Goal: Transaction & Acquisition: Purchase product/service

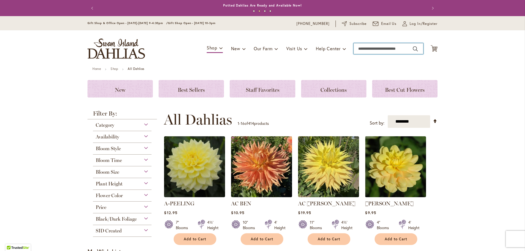
click at [358, 46] on input "Search" at bounding box center [388, 48] width 70 height 11
type input "***"
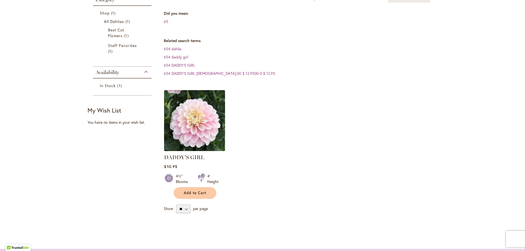
scroll to position [82, 0]
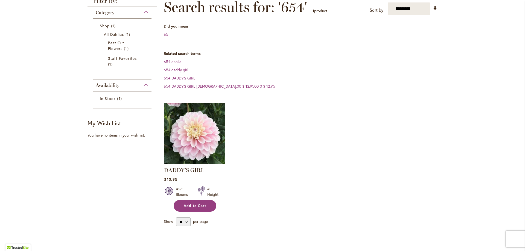
click at [189, 207] on span "Add to Cart" at bounding box center [195, 206] width 22 height 5
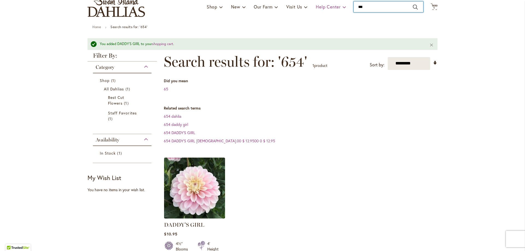
scroll to position [41, 0]
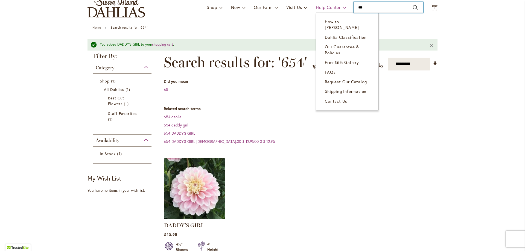
drag, startPoint x: 368, startPoint y: 5, endPoint x: 338, endPoint y: 5, distance: 30.1
click at [338, 5] on div "Toggle Nav Shop Dahlia Tubers Collections Fresh Cut Dahlias Gardening Supplies …" at bounding box center [262, 7] width 361 height 37
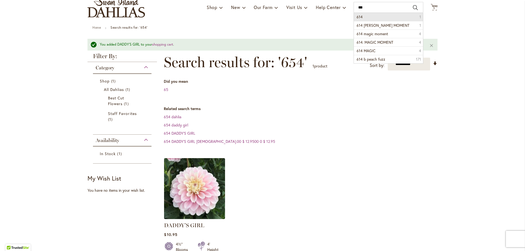
click at [413, 8] on button "Search" at bounding box center [415, 7] width 5 height 9
type input "***"
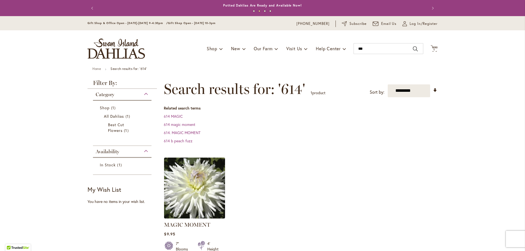
scroll to position [27, 0]
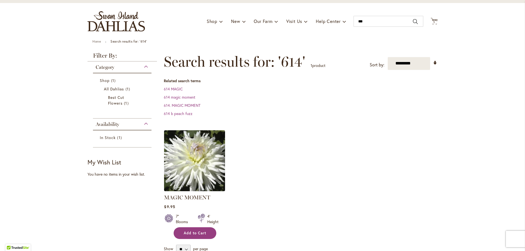
click at [192, 234] on span "Add to Cart" at bounding box center [195, 233] width 22 height 5
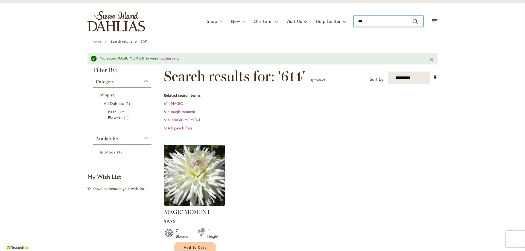
drag, startPoint x: 377, startPoint y: 21, endPoint x: 348, endPoint y: 22, distance: 29.3
click at [348, 22] on div "Toggle Nav Shop Dahlia Tubers Collections Fresh Cut Dahlias Gardening Supplies …" at bounding box center [262, 21] width 361 height 37
click at [413, 22] on button "Search" at bounding box center [415, 21] width 5 height 9
type input "***"
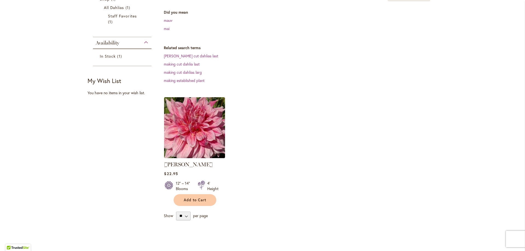
scroll to position [109, 0]
click at [189, 197] on span "Add to Cart" at bounding box center [195, 199] width 22 height 5
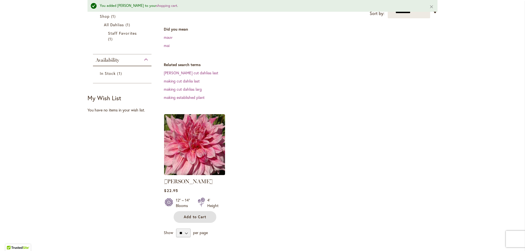
scroll to position [137, 0]
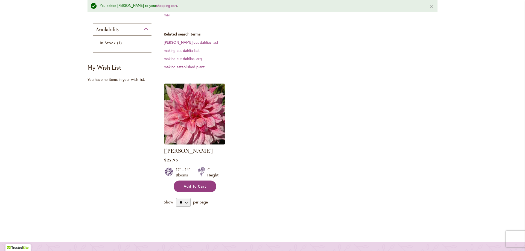
click at [189, 184] on span "Add to Cart" at bounding box center [195, 186] width 22 height 5
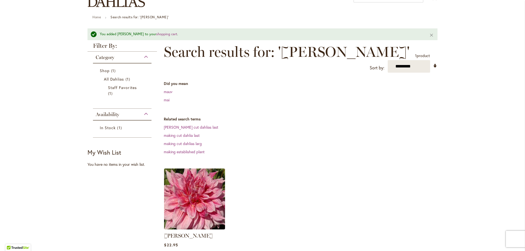
scroll to position [27, 0]
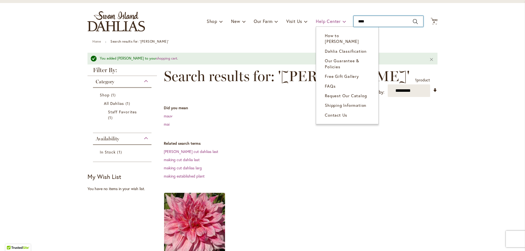
drag, startPoint x: 376, startPoint y: 20, endPoint x: 336, endPoint y: 23, distance: 39.5
click at [336, 23] on div "Toggle Nav Shop Dahlia Tubers Collections Fresh Cut Dahlias Gardening Supplies …" at bounding box center [262, 21] width 361 height 37
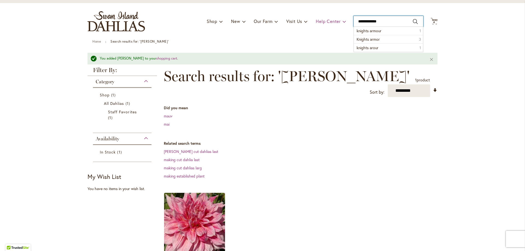
type input "**********"
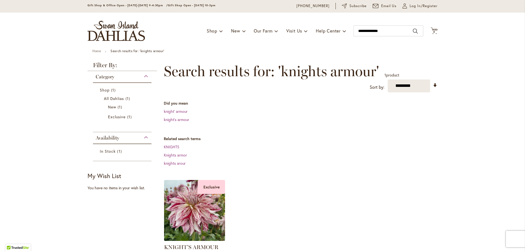
scroll to position [27, 0]
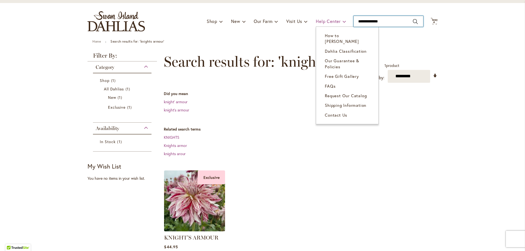
drag, startPoint x: 388, startPoint y: 20, endPoint x: 313, endPoint y: 20, distance: 74.9
click at [313, 20] on div "Toggle Nav Shop Dahlia Tubers Collections Fresh Cut Dahlias Gardening Supplies …" at bounding box center [262, 21] width 361 height 37
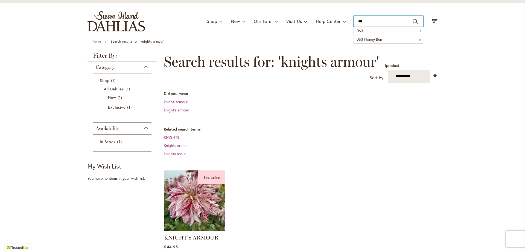
type input "***"
click at [414, 23] on button "Search" at bounding box center [415, 21] width 5 height 9
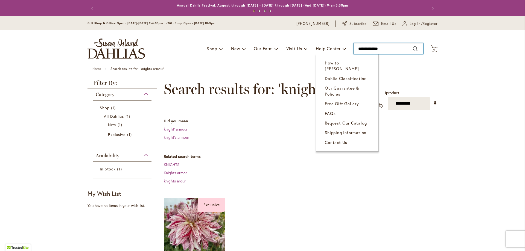
drag, startPoint x: 389, startPoint y: 47, endPoint x: 320, endPoint y: 43, distance: 69.3
click at [321, 44] on div "Toggle Nav Shop Dahlia Tubers Collections Fresh Cut Dahlias Gardening Supplies …" at bounding box center [262, 48] width 361 height 37
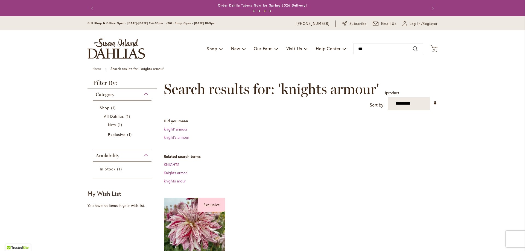
click at [413, 47] on button "Search" at bounding box center [415, 49] width 5 height 9
type input "***"
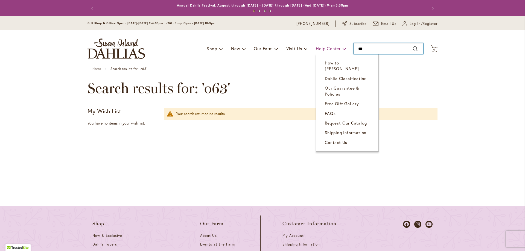
drag, startPoint x: 372, startPoint y: 50, endPoint x: 341, endPoint y: 46, distance: 31.7
click at [340, 46] on div "Toggle Nav Shop Dahlia Tubers Collections Fresh Cut Dahlias Gardening Supplies …" at bounding box center [262, 48] width 361 height 37
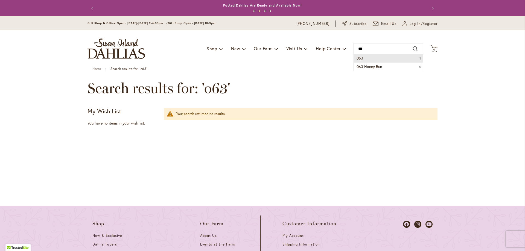
click at [413, 49] on button "Search" at bounding box center [415, 49] width 5 height 9
type input "***"
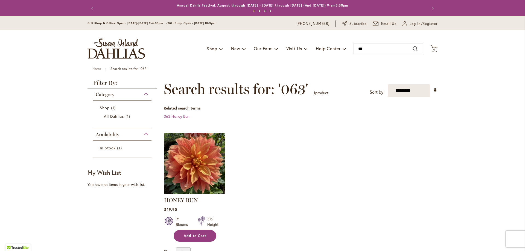
click at [197, 236] on span "Add to Cart" at bounding box center [195, 236] width 22 height 5
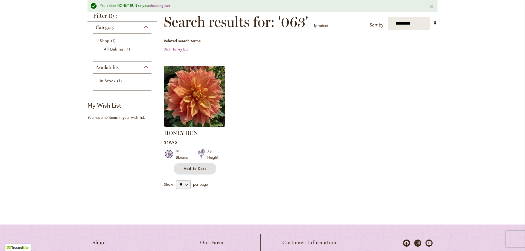
scroll to position [82, 0]
click at [200, 166] on span "Add to Cart" at bounding box center [195, 168] width 22 height 5
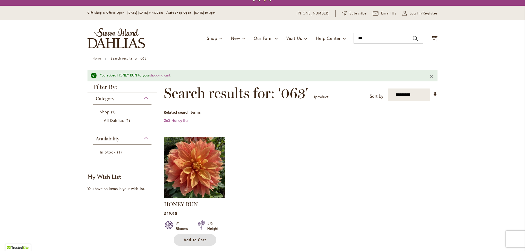
scroll to position [0, 0]
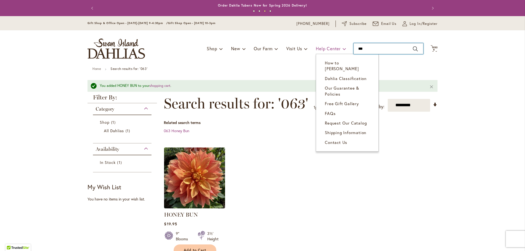
drag, startPoint x: 368, startPoint y: 49, endPoint x: 335, endPoint y: 43, distance: 34.1
click at [335, 44] on div "Toggle Nav Shop Dahlia Tubers Collections Fresh Cut Dahlias Gardening Supplies …" at bounding box center [262, 48] width 361 height 37
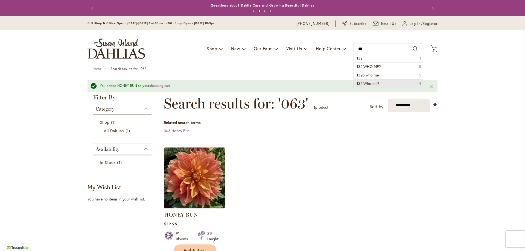
click at [372, 85] on span "132 Who me?" at bounding box center [367, 83] width 23 height 5
type input "**********"
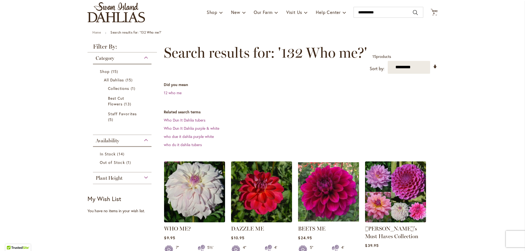
scroll to position [82, 0]
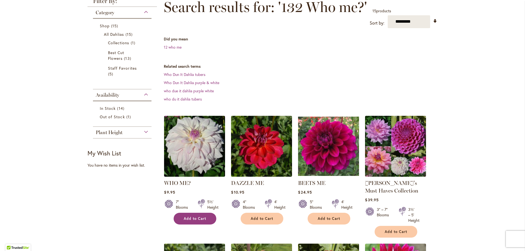
click at [197, 217] on span "Add to Cart" at bounding box center [195, 218] width 22 height 5
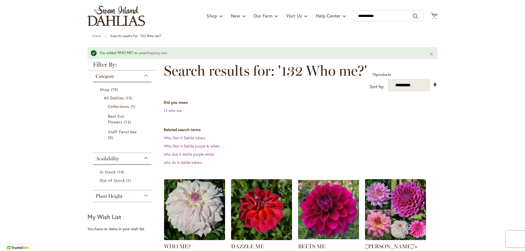
scroll to position [14, 0]
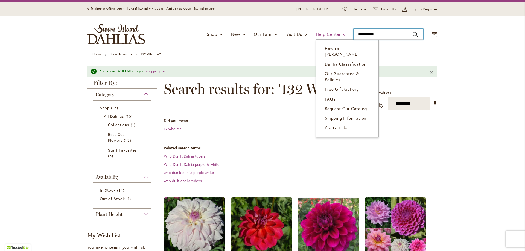
drag, startPoint x: 386, startPoint y: 33, endPoint x: 324, endPoint y: 36, distance: 62.4
click at [324, 36] on div "Toggle Nav Shop Dahlia Tubers Collections Fresh Cut Dahlias Gardening Supplies …" at bounding box center [262, 34] width 361 height 37
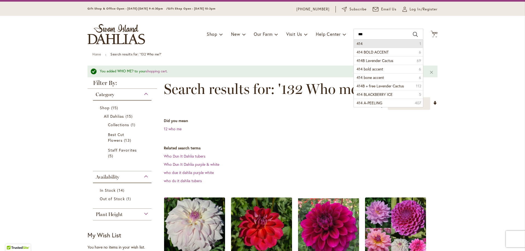
click at [413, 34] on button "Search" at bounding box center [415, 34] width 5 height 9
type input "***"
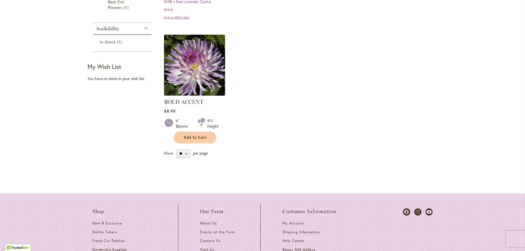
scroll to position [137, 0]
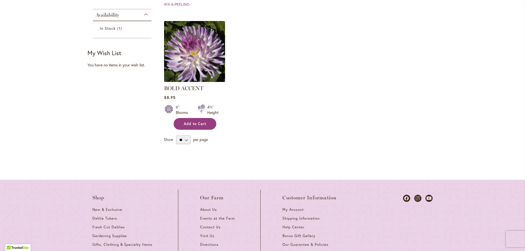
click at [198, 125] on span "Add to Cart" at bounding box center [195, 124] width 22 height 5
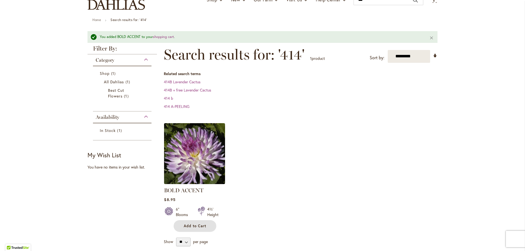
scroll to position [0, 0]
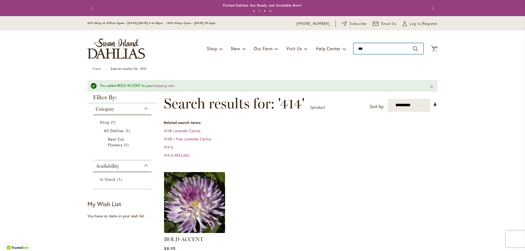
drag, startPoint x: 369, startPoint y: 46, endPoint x: 346, endPoint y: 47, distance: 23.5
click at [346, 47] on div "Toggle Nav Shop Dahlia Tubers Collections Fresh Cut Dahlias Gardening Supplies …" at bounding box center [262, 48] width 361 height 37
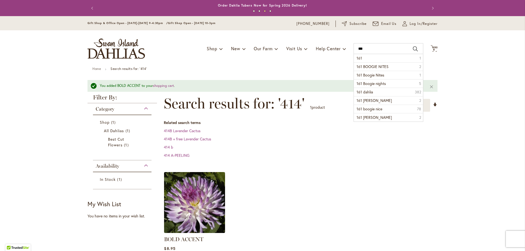
click at [413, 51] on button "Search" at bounding box center [415, 49] width 5 height 9
type input "***"
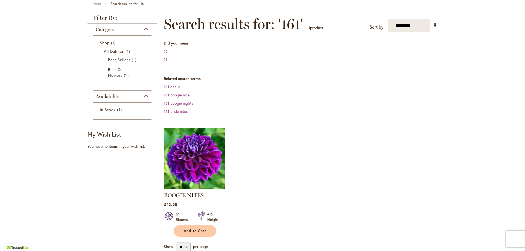
scroll to position [82, 0]
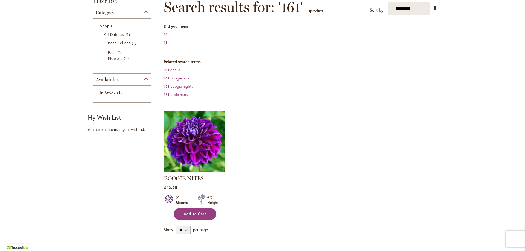
click at [191, 214] on span "Add to Cart" at bounding box center [195, 214] width 22 height 5
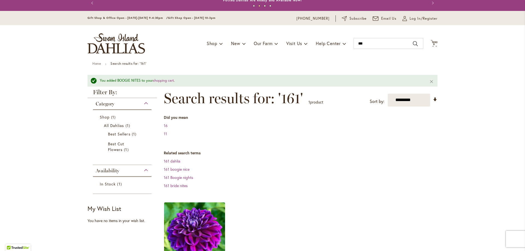
scroll to position [0, 0]
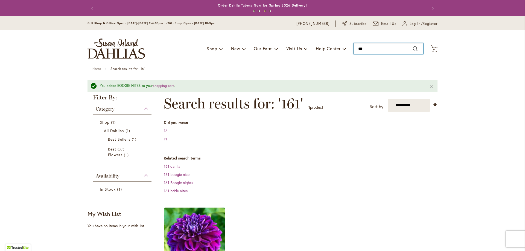
drag, startPoint x: 370, startPoint y: 48, endPoint x: 351, endPoint y: 48, distance: 18.9
click at [351, 48] on div "Toggle Nav Shop Dahlia Tubers Collections Fresh Cut Dahlias Gardening Supplies …" at bounding box center [262, 48] width 361 height 37
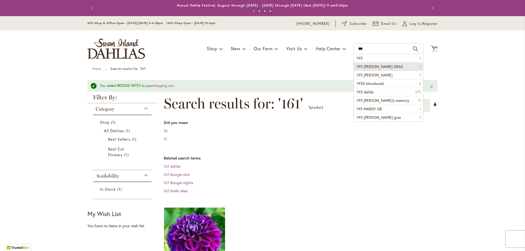
click at [365, 65] on span "195 [PERSON_NAME] GRAS" at bounding box center [379, 66] width 46 height 5
type input "**********"
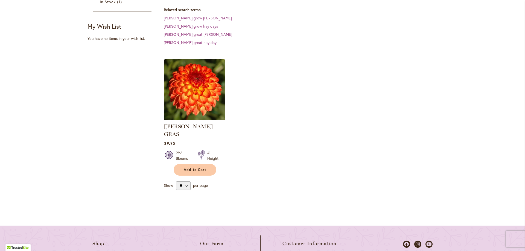
scroll to position [164, 0]
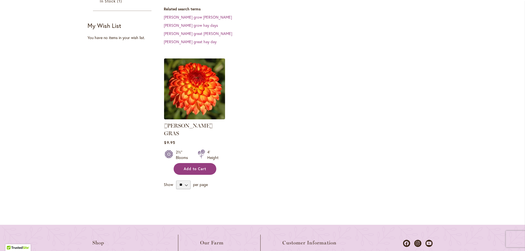
click at [189, 167] on span "Add to Cart" at bounding box center [195, 169] width 22 height 5
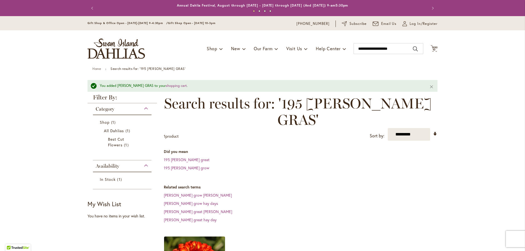
scroll to position [27, 0]
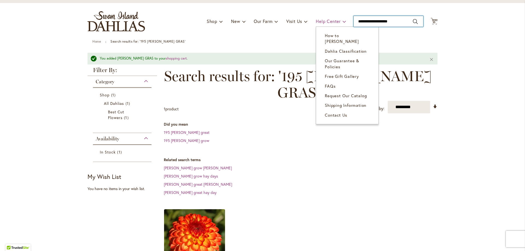
drag, startPoint x: 401, startPoint y: 21, endPoint x: 342, endPoint y: 17, distance: 58.9
click at [342, 17] on div "Toggle Nav Shop Dahlia Tubers Collections Fresh Cut Dahlias Gardening Supplies …" at bounding box center [262, 21] width 361 height 37
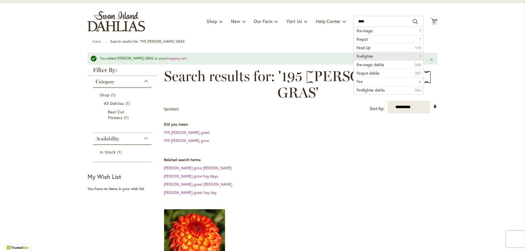
click at [365, 57] on span "firefighter" at bounding box center [364, 56] width 17 height 5
type input "**********"
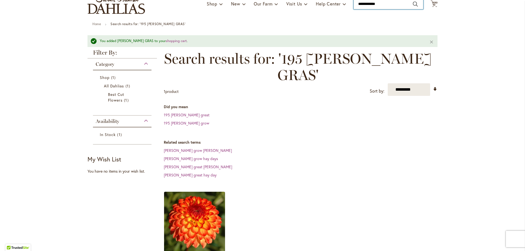
scroll to position [55, 0]
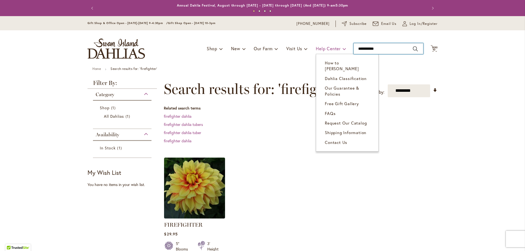
drag, startPoint x: 382, startPoint y: 48, endPoint x: 343, endPoint y: 47, distance: 39.1
click at [343, 47] on div "Toggle Nav Shop Dahlia Tubers Collections Fresh Cut Dahlias Gardening Supplies …" at bounding box center [262, 48] width 361 height 37
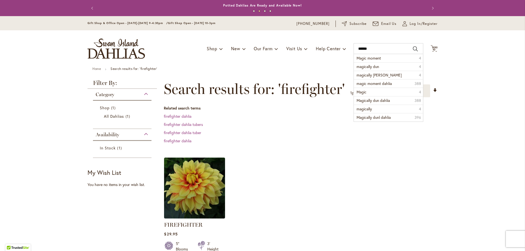
click at [472, 69] on div "Skip to Content Gift Shop & Office Open - [DATE]-[DATE] 9-4:30pm / Gift Shop Op…" at bounding box center [262, 245] width 525 height 459
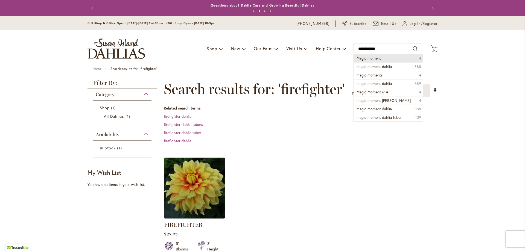
click at [377, 57] on span "Magic moment" at bounding box center [368, 57] width 24 height 5
type input "**********"
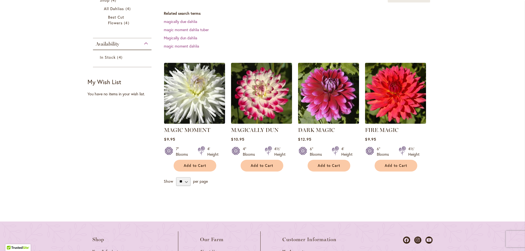
scroll to position [109, 0]
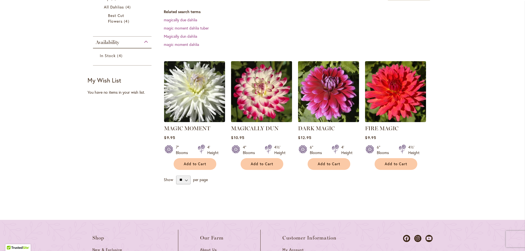
click at [262, 104] on img at bounding box center [262, 92] width 64 height 64
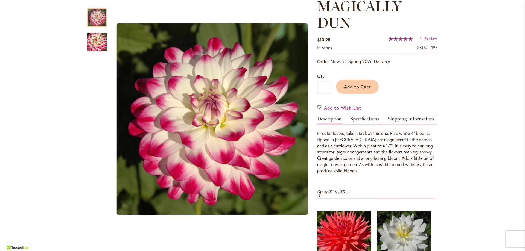
scroll to position [55, 0]
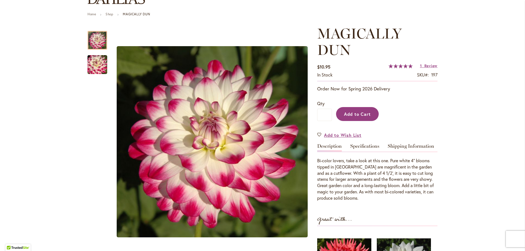
click at [354, 113] on span "Add to Cart" at bounding box center [357, 114] width 27 height 6
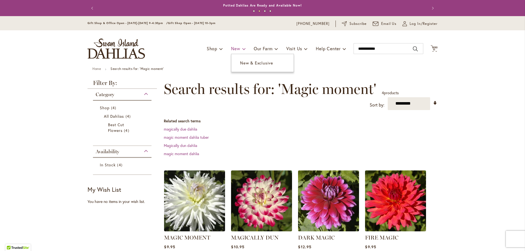
click at [236, 48] on span "New" at bounding box center [235, 49] width 9 height 6
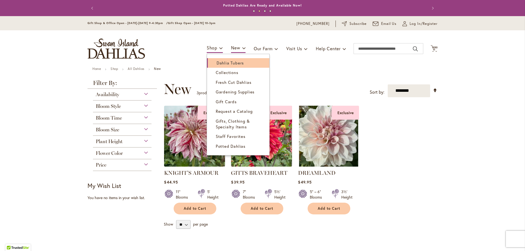
click at [221, 62] on span "Dahlia Tubers" at bounding box center [229, 62] width 27 height 5
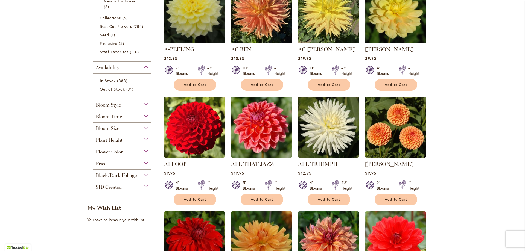
scroll to position [164, 0]
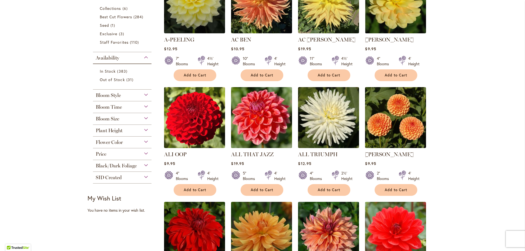
click at [257, 119] on img at bounding box center [262, 118] width 64 height 64
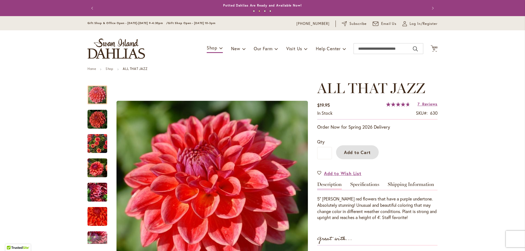
click at [353, 153] on span "Add to Cart" at bounding box center [357, 153] width 27 height 6
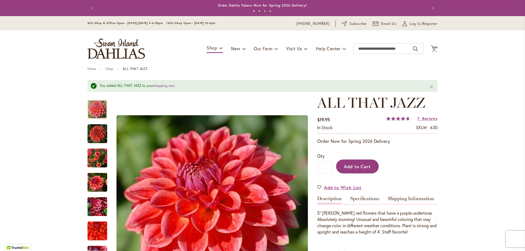
click at [358, 166] on span "Add to Cart" at bounding box center [357, 167] width 27 height 6
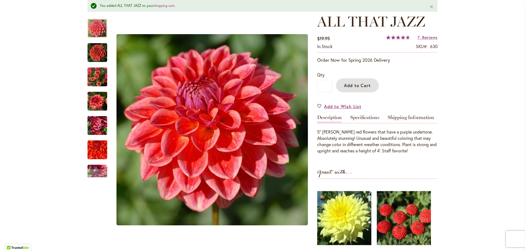
scroll to position [82, 0]
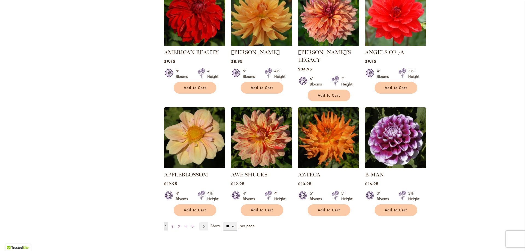
scroll to position [383, 0]
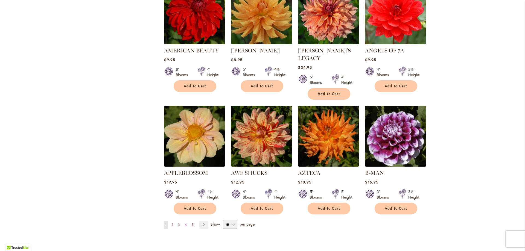
click at [404, 146] on img at bounding box center [396, 136] width 64 height 64
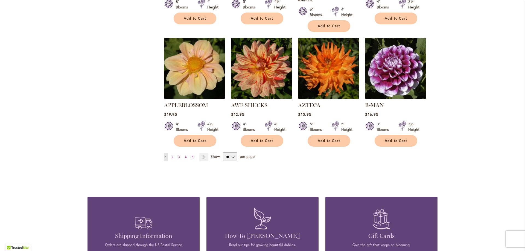
scroll to position [465, 0]
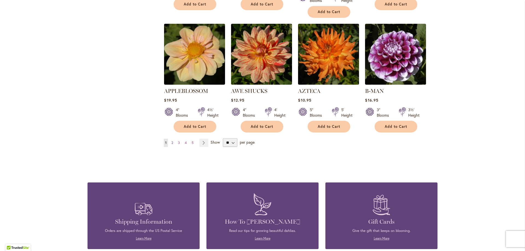
click at [171, 141] on span "2" at bounding box center [172, 143] width 2 height 4
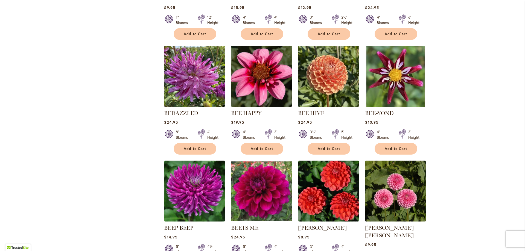
scroll to position [328, 0]
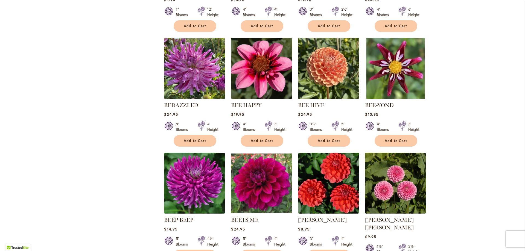
click at [198, 76] on img at bounding box center [195, 69] width 64 height 64
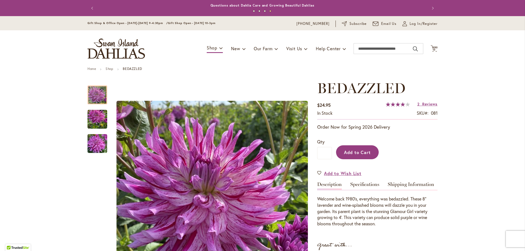
click at [354, 154] on span "Add to Cart" at bounding box center [357, 153] width 27 height 6
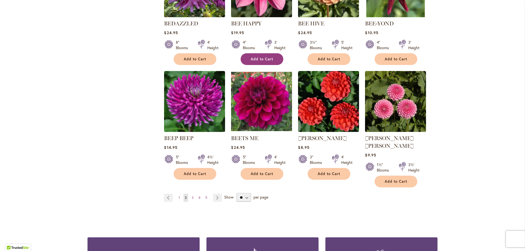
scroll to position [410, 0]
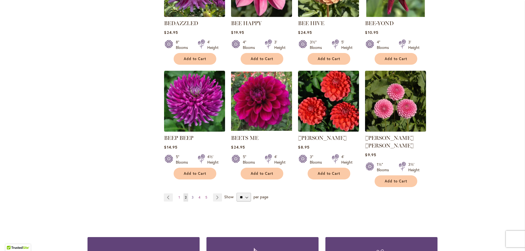
click at [192, 195] on span "3" at bounding box center [193, 197] width 2 height 4
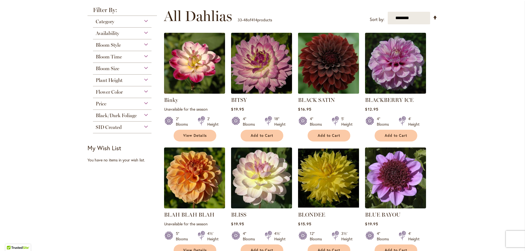
scroll to position [109, 0]
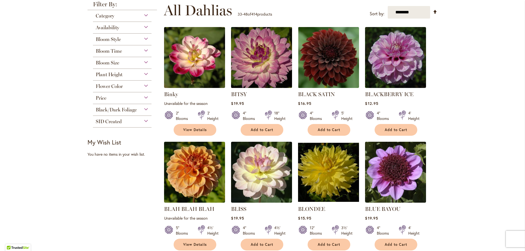
click at [268, 63] on img at bounding box center [262, 58] width 64 height 64
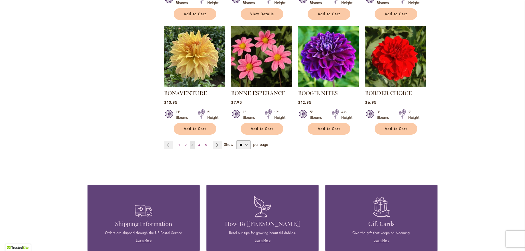
scroll to position [465, 0]
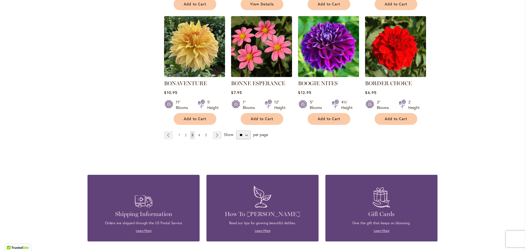
click at [198, 134] on span "4" at bounding box center [199, 135] width 2 height 4
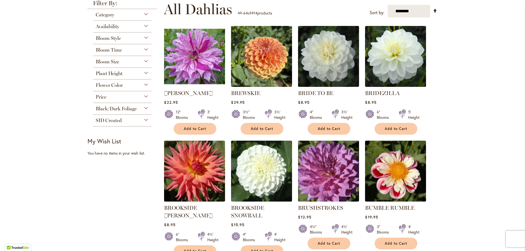
scroll to position [109, 0]
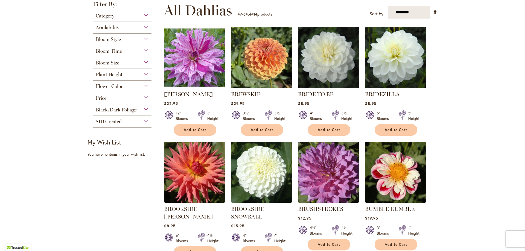
click at [198, 62] on img at bounding box center [195, 58] width 64 height 64
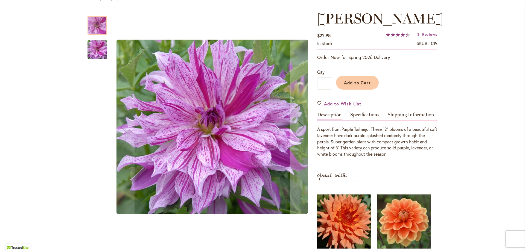
scroll to position [82, 0]
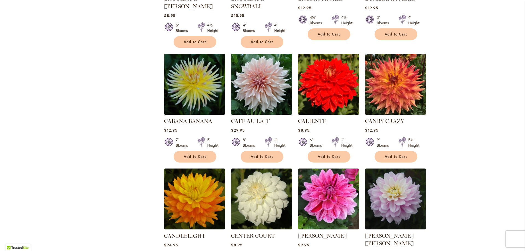
scroll to position [383, 0]
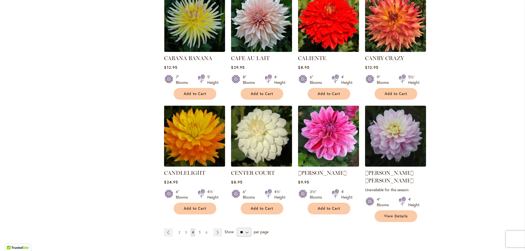
click at [190, 137] on img at bounding box center [195, 136] width 64 height 64
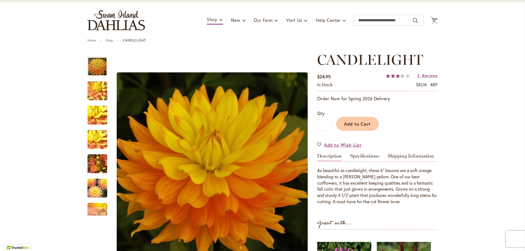
scroll to position [55, 0]
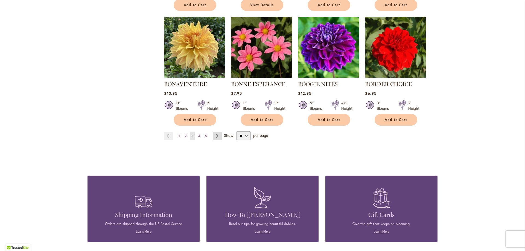
scroll to position [465, 0]
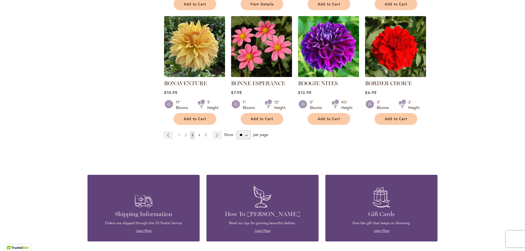
click at [198, 134] on span "4" at bounding box center [199, 135] width 2 height 4
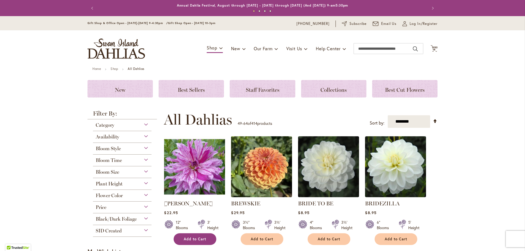
click at [197, 239] on span "Add to Cart" at bounding box center [195, 239] width 22 height 5
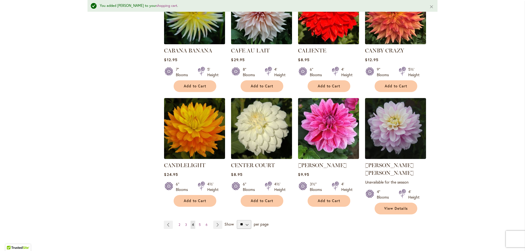
scroll to position [437, 0]
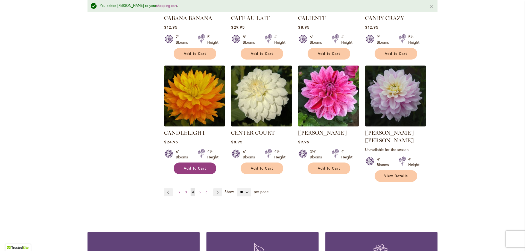
click at [191, 169] on span "Add to Cart" at bounding box center [195, 168] width 22 height 5
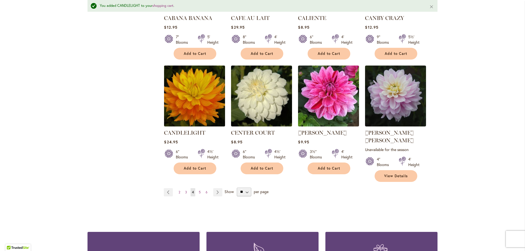
click at [188, 105] on img at bounding box center [195, 96] width 64 height 64
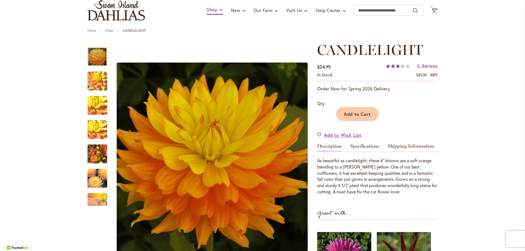
scroll to position [55, 0]
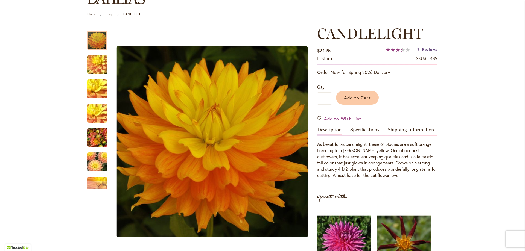
click at [429, 50] on span "Reviews" at bounding box center [429, 49] width 15 height 5
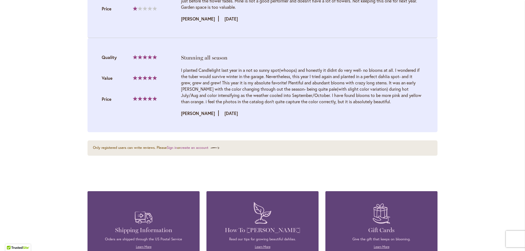
scroll to position [656, 0]
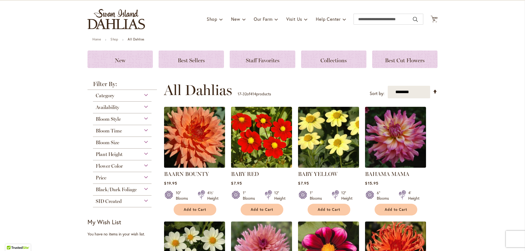
scroll to position [27, 0]
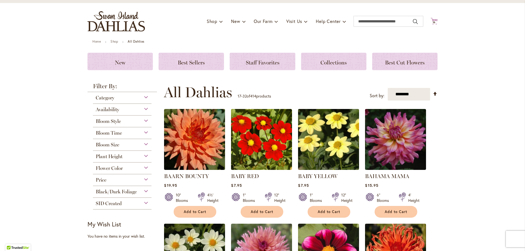
click at [432, 22] on span "16" at bounding box center [433, 22] width 3 height 4
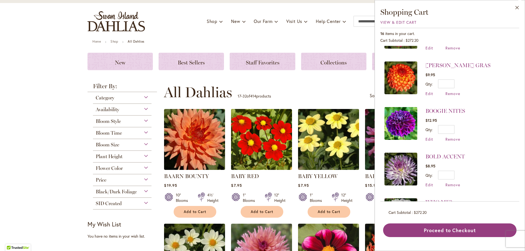
scroll to position [164, 0]
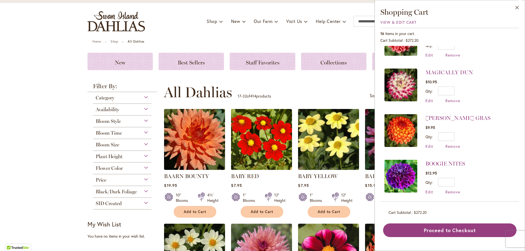
click at [403, 123] on img at bounding box center [400, 130] width 33 height 33
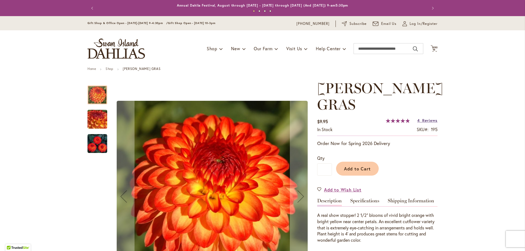
click at [428, 118] on span "Reviews" at bounding box center [429, 120] width 15 height 5
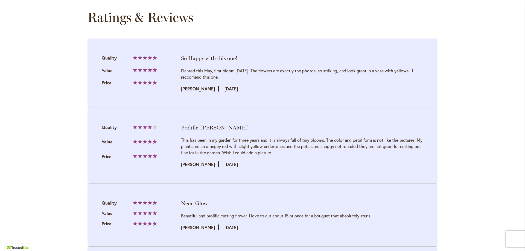
scroll to position [567, 0]
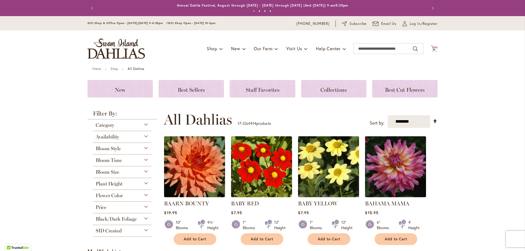
click at [433, 48] on icon "Cart .cls-1 { fill: #231f20; }" at bounding box center [433, 48] width 7 height 7
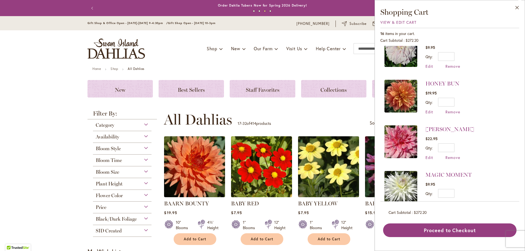
scroll to position [383, 0]
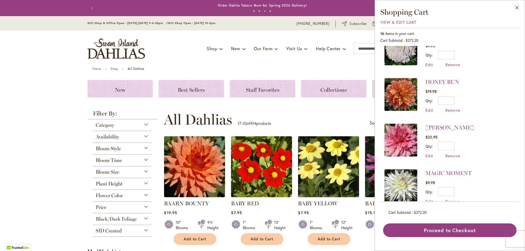
click at [400, 94] on img at bounding box center [400, 94] width 33 height 33
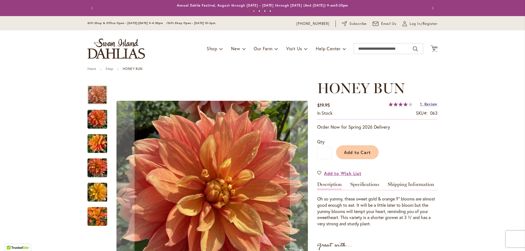
click at [426, 103] on span "Review" at bounding box center [430, 103] width 13 height 5
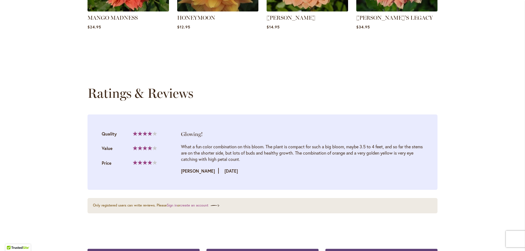
scroll to position [560, 0]
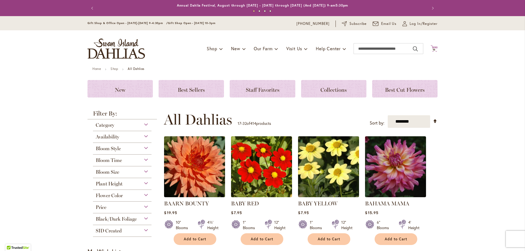
click at [432, 48] on icon at bounding box center [433, 48] width 7 height 7
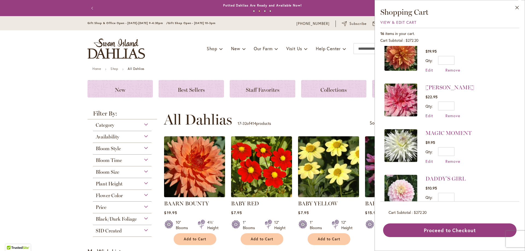
scroll to position [413, 0]
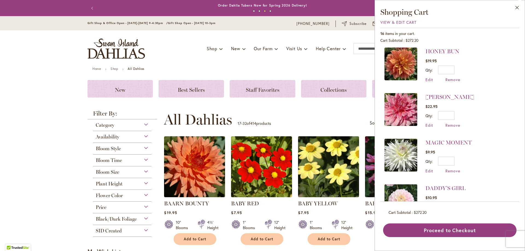
click at [404, 195] on img at bounding box center [400, 200] width 33 height 33
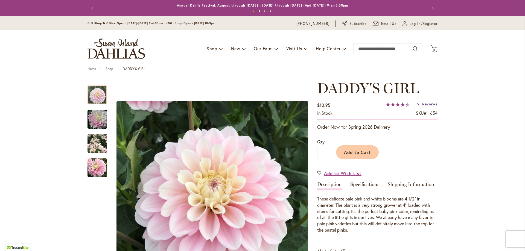
click at [432, 104] on span "Reviews" at bounding box center [429, 103] width 15 height 5
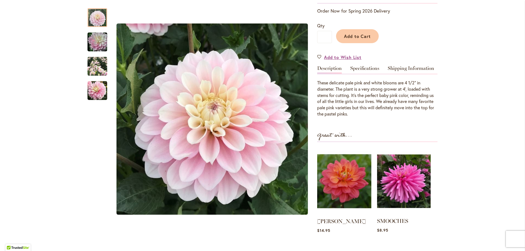
scroll to position [129, 0]
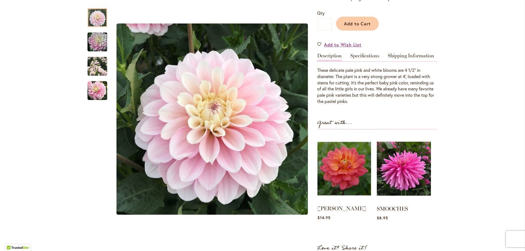
click at [345, 169] on img at bounding box center [344, 168] width 54 height 67
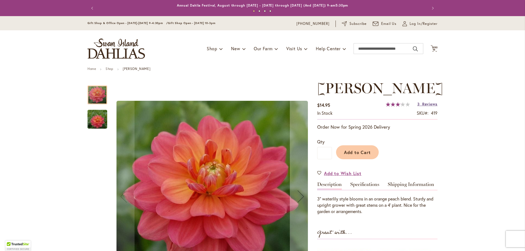
click at [432, 104] on span "Reviews" at bounding box center [429, 103] width 15 height 5
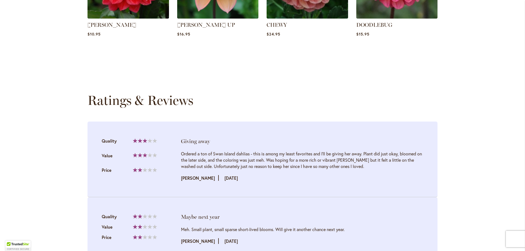
scroll to position [555, 0]
